Goal: Communication & Community: Answer question/provide support

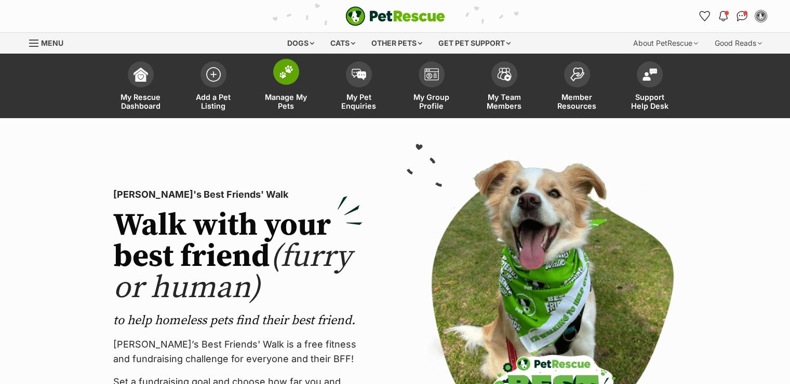
click at [287, 90] on link "Manage My Pets" at bounding box center [286, 87] width 73 height 62
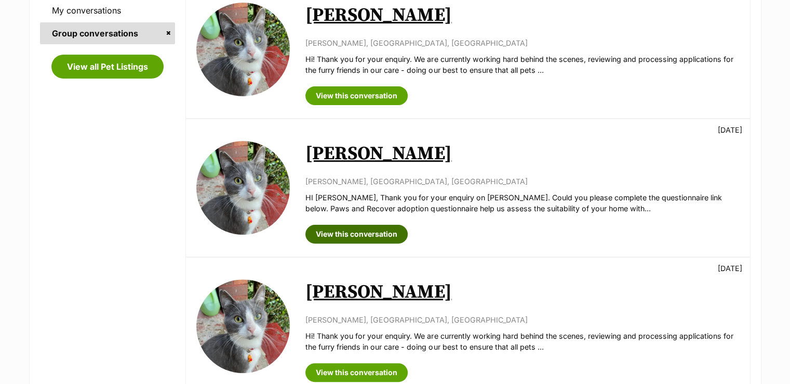
scroll to position [277, 0]
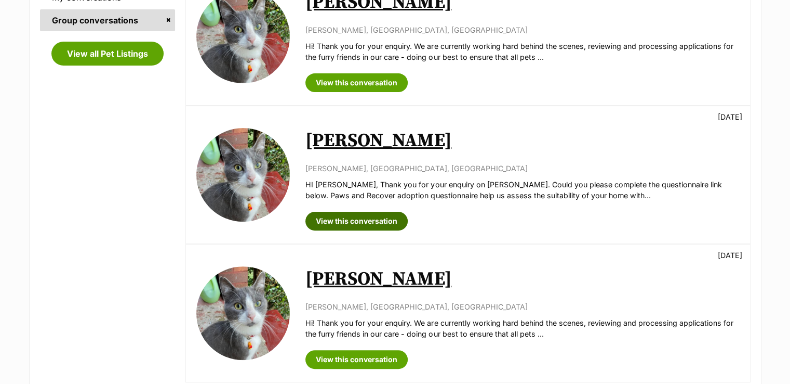
click at [377, 215] on link "View this conversation" at bounding box center [357, 221] width 102 height 19
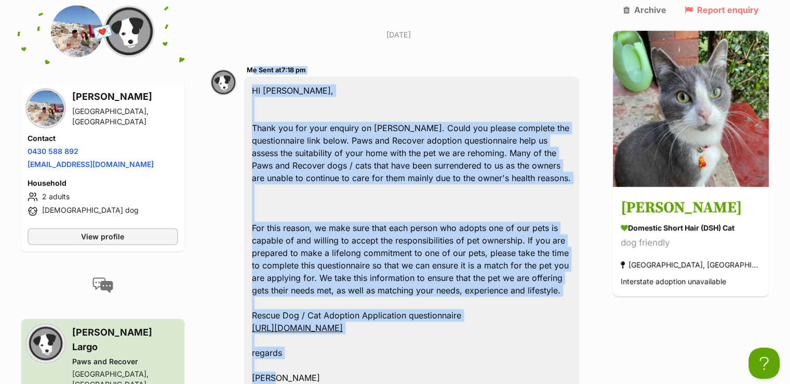
scroll to position [690, 0]
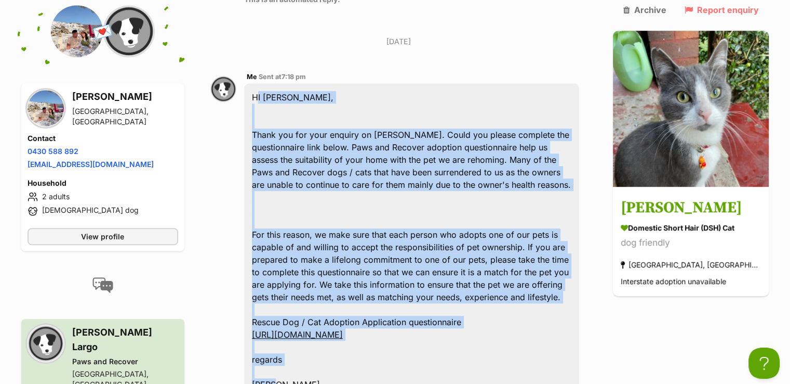
drag, startPoint x: 289, startPoint y: 260, endPoint x: 260, endPoint y: 42, distance: 220.1
click at [260, 83] on div "HI Kelly, Thank you for your enquiry on Sasha. Could you please complete the qu…" at bounding box center [412, 240] width 336 height 315
copy div "HI Kelly, Thank you for your enquiry on Sasha. Could you please complete the qu…"
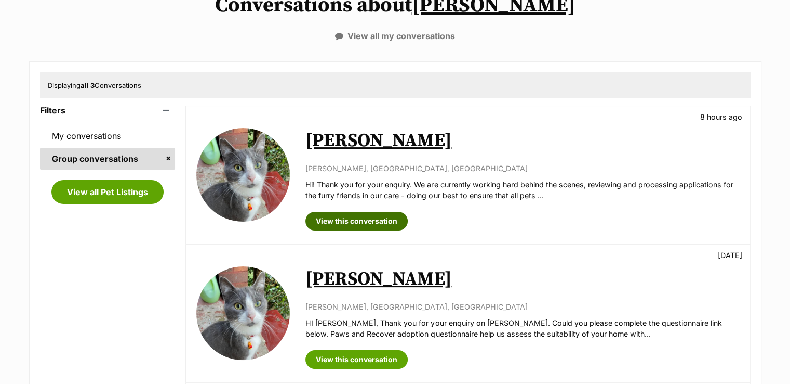
click at [386, 218] on link "View this conversation" at bounding box center [357, 221] width 102 height 19
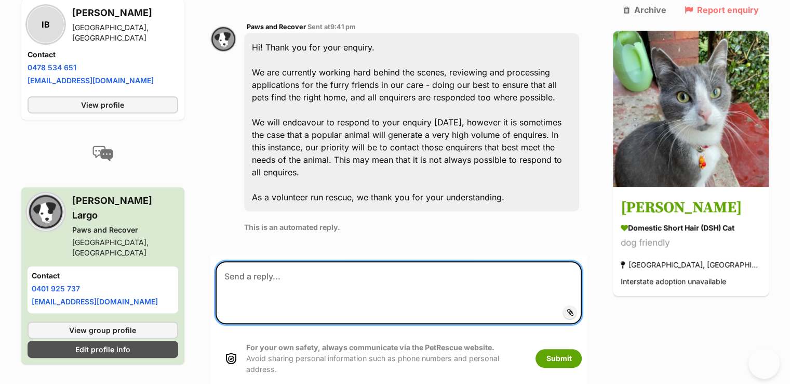
click at [259, 261] on textarea at bounding box center [399, 292] width 367 height 62
paste textarea "HI [PERSON_NAME], Thank you for your enquiry on [PERSON_NAME]. Could you please…"
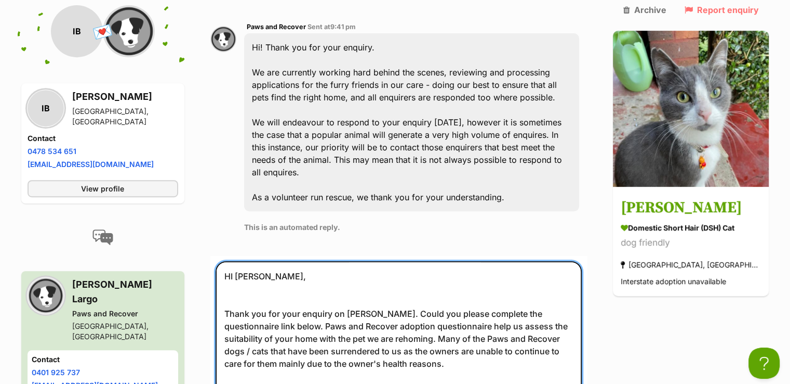
drag, startPoint x: 261, startPoint y: 235, endPoint x: 244, endPoint y: 234, distance: 17.2
click at [244, 261] on textarea "HI [PERSON_NAME], Thank you for your enquiry on [PERSON_NAME]. Could you please…" at bounding box center [399, 337] width 367 height 153
click at [239, 262] on textarea "HI [PERSON_NAME], Thank you for your enquiry on [PERSON_NAME]. Could you please…" at bounding box center [399, 337] width 367 height 153
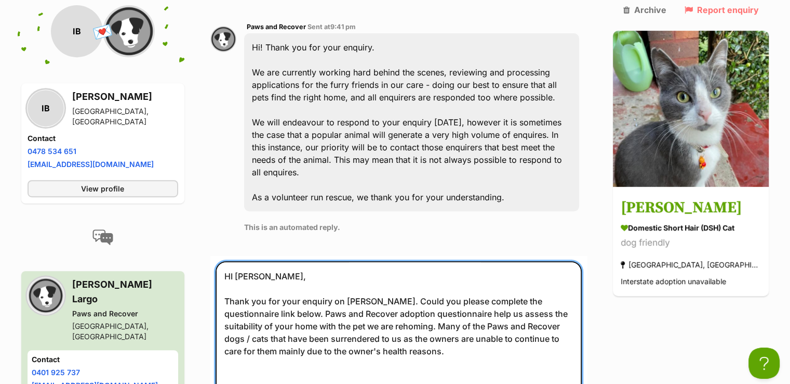
click at [244, 342] on textarea "HI [PERSON_NAME], Thank you for your enquiry on [PERSON_NAME]. Could you please…" at bounding box center [399, 337] width 367 height 153
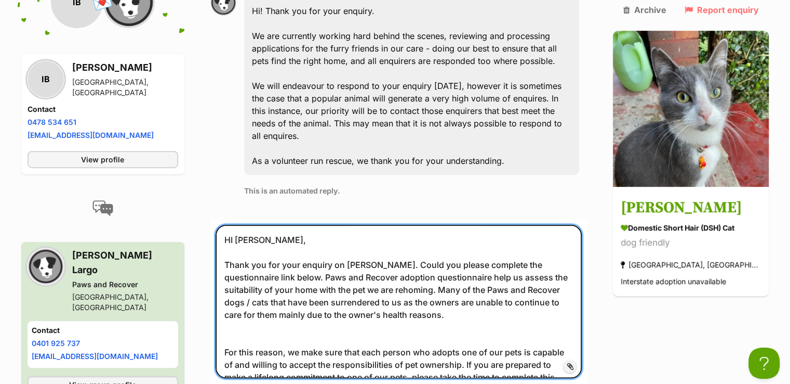
scroll to position [520, 0]
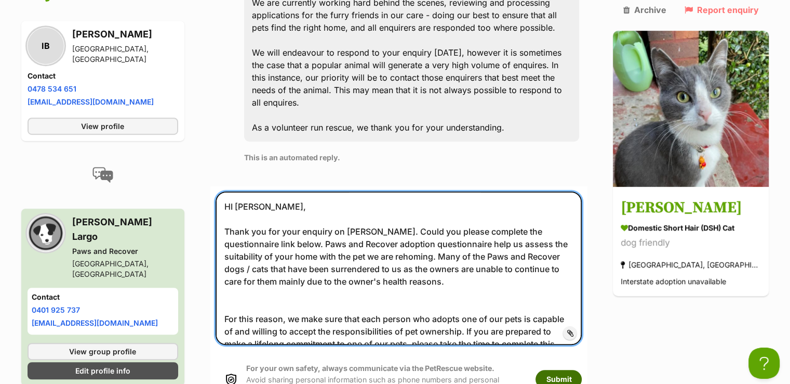
type textarea "HI [PERSON_NAME], Thank you for your enquiry on [PERSON_NAME]. Could you please…"
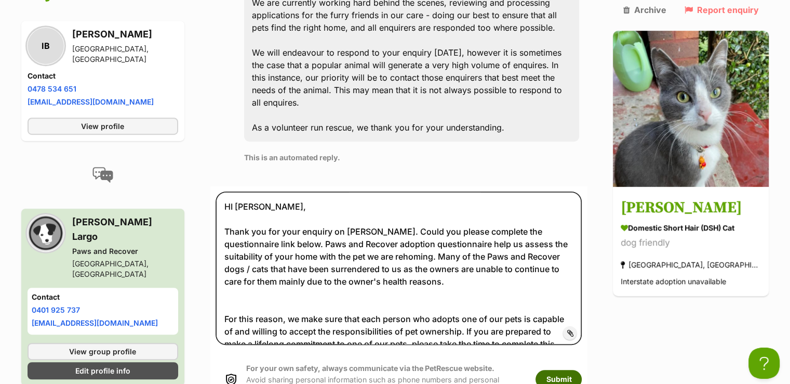
click at [578, 370] on button "Submit" at bounding box center [559, 379] width 46 height 19
